Goal: Find specific page/section: Find specific page/section

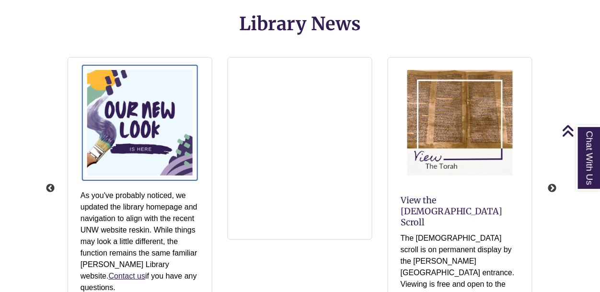
click at [191, 153] on img "slideshow" at bounding box center [139, 122] width 115 height 115
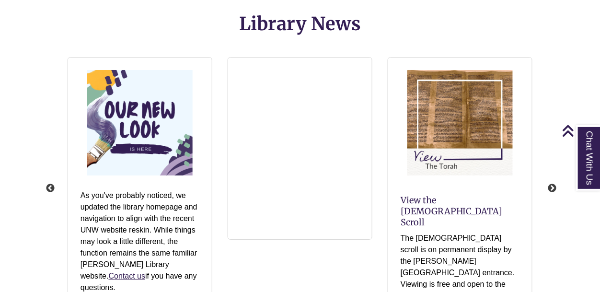
click at [565, 35] on div "Library News" at bounding box center [300, 21] width 600 height 37
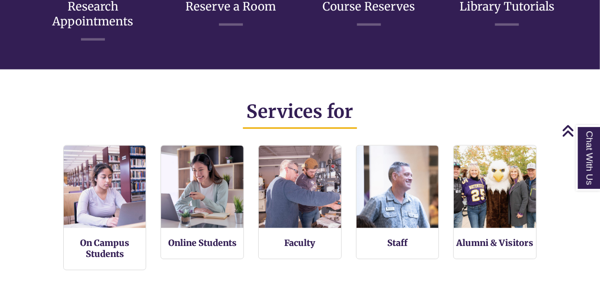
scroll to position [540, 0]
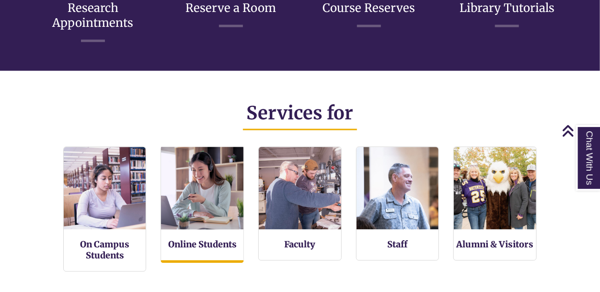
click at [229, 169] on img at bounding box center [202, 188] width 91 height 91
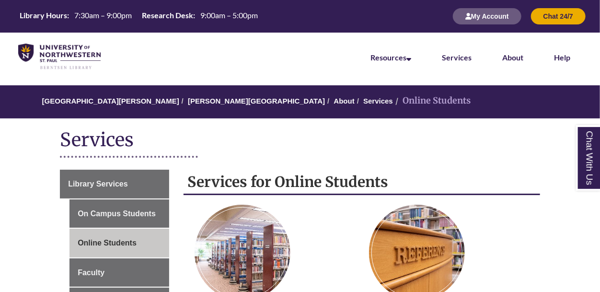
click at [427, 152] on h1 "Services" at bounding box center [300, 140] width 480 height 25
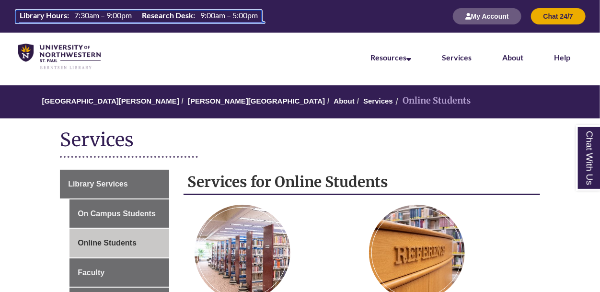
click at [114, 17] on span "7:30am – 9:00pm" at bounding box center [103, 15] width 58 height 9
